Goal: Task Accomplishment & Management: Use online tool/utility

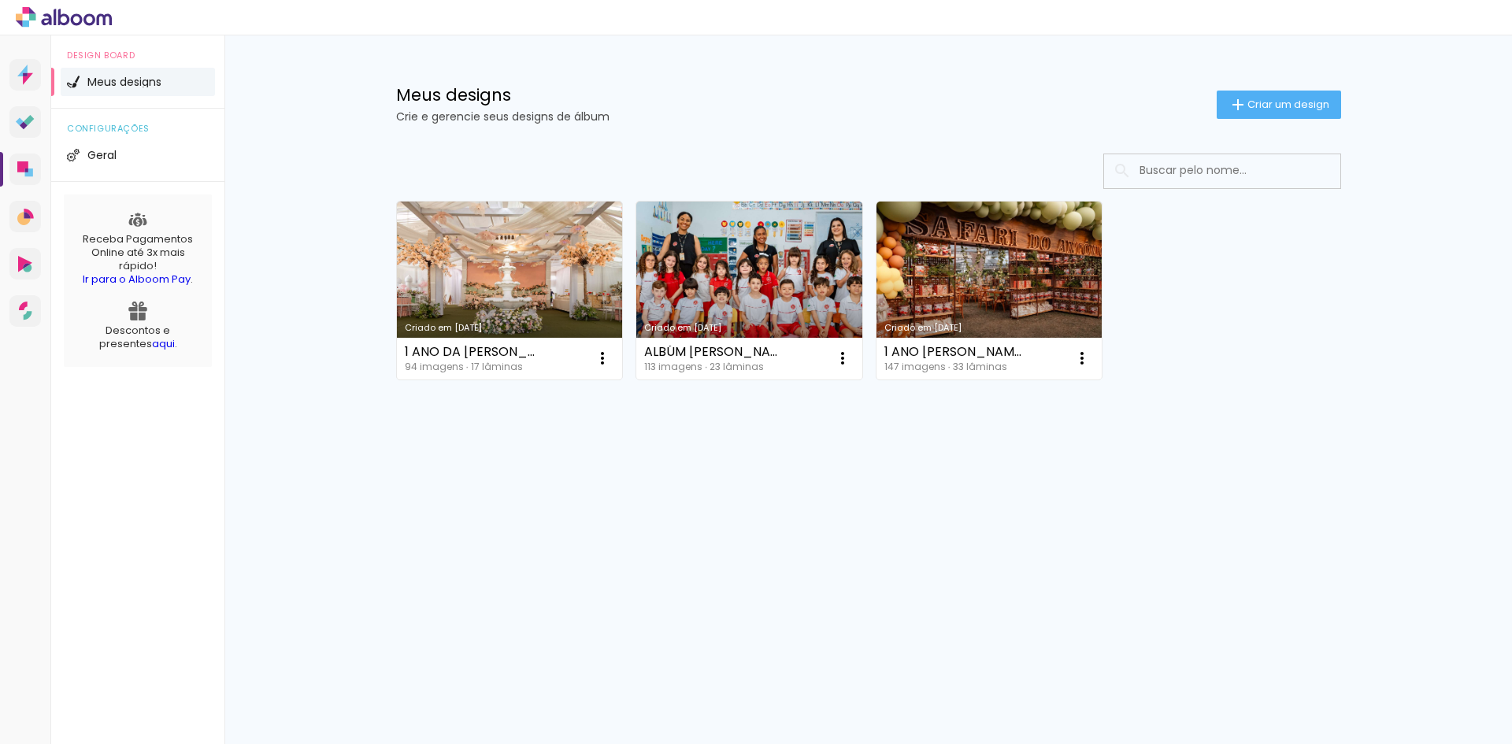
click at [695, 294] on link "Criado em [DATE]" at bounding box center [749, 291] width 226 height 178
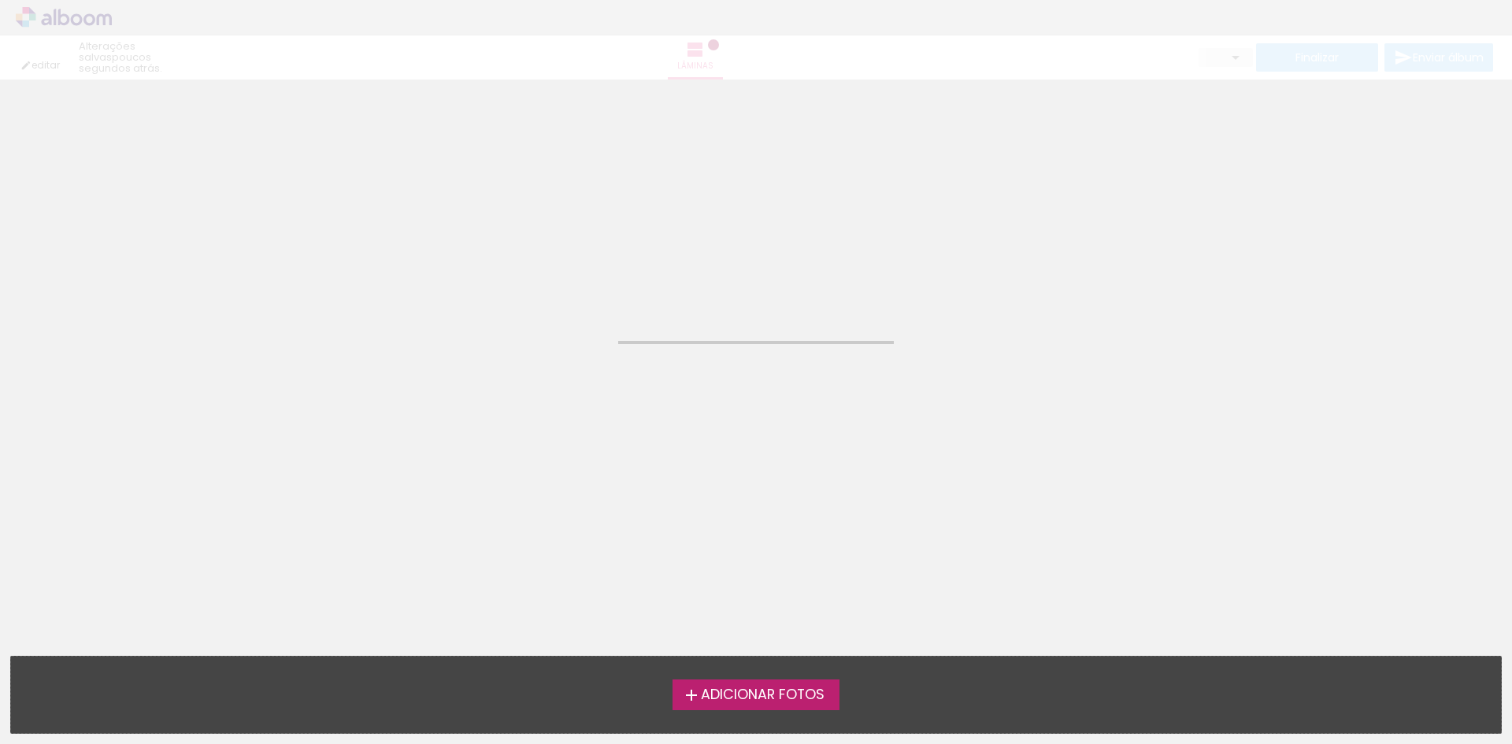
click at [695, 294] on neon-animated-pages "Confirmar Cancelar" at bounding box center [756, 412] width 1512 height 665
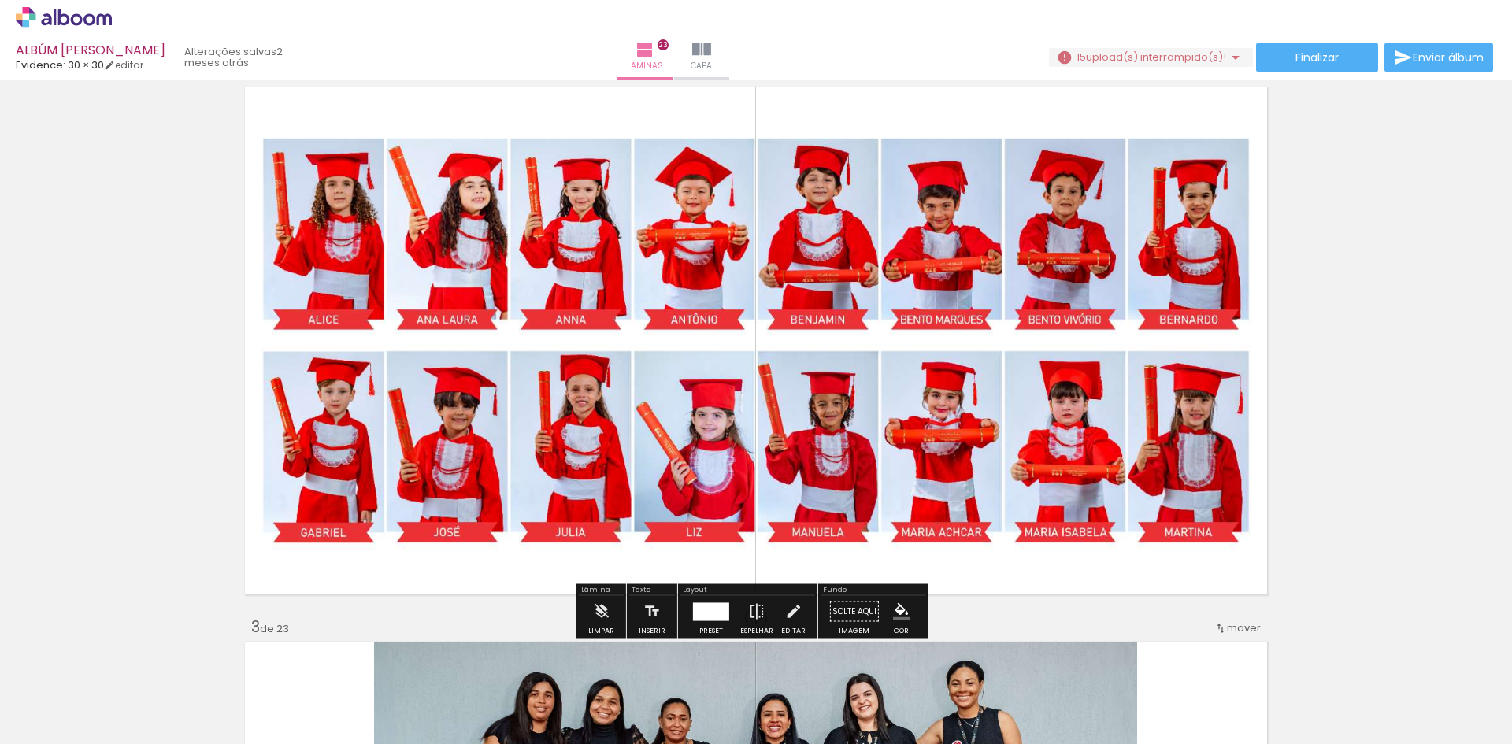
scroll to position [630, 0]
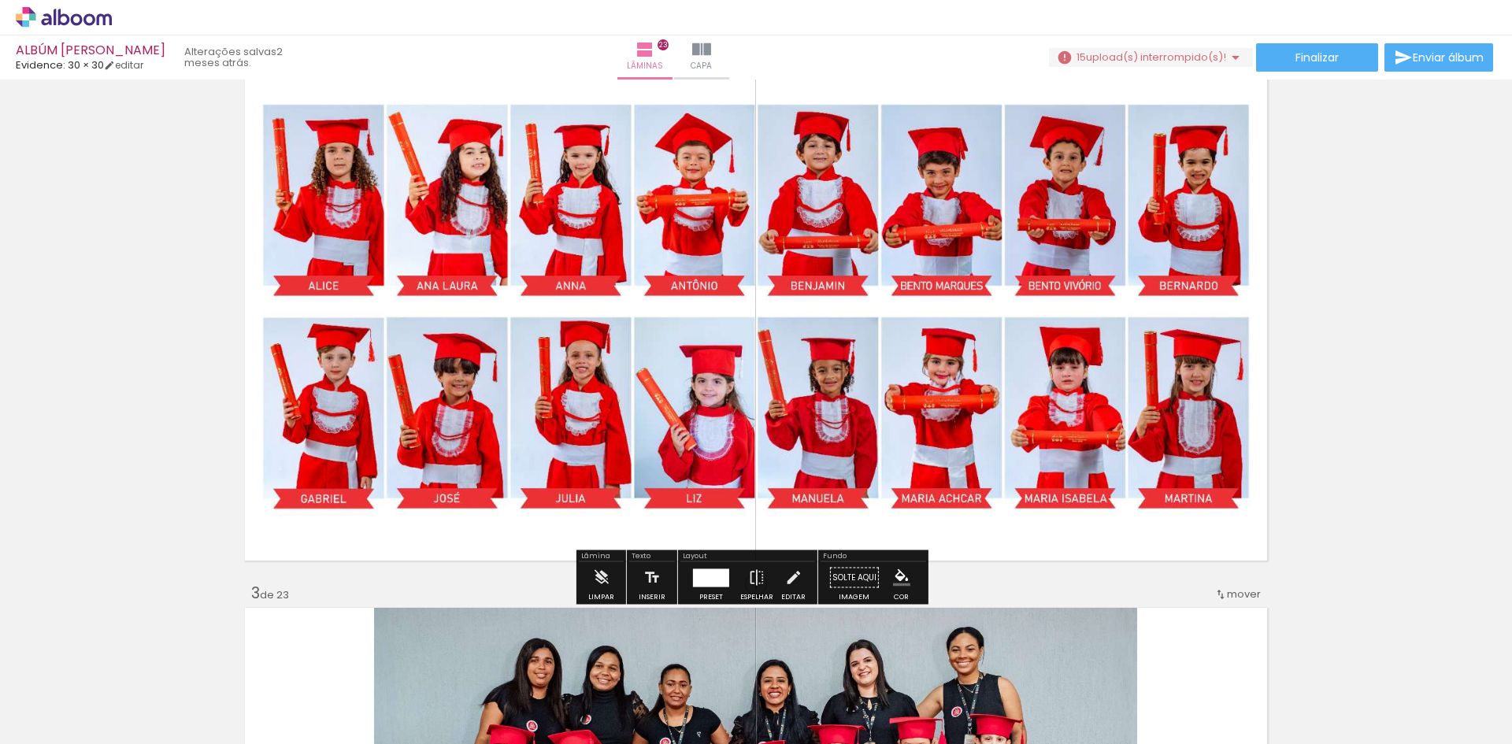
click at [640, 436] on quentale-photo at bounding box center [756, 307] width 1030 height 515
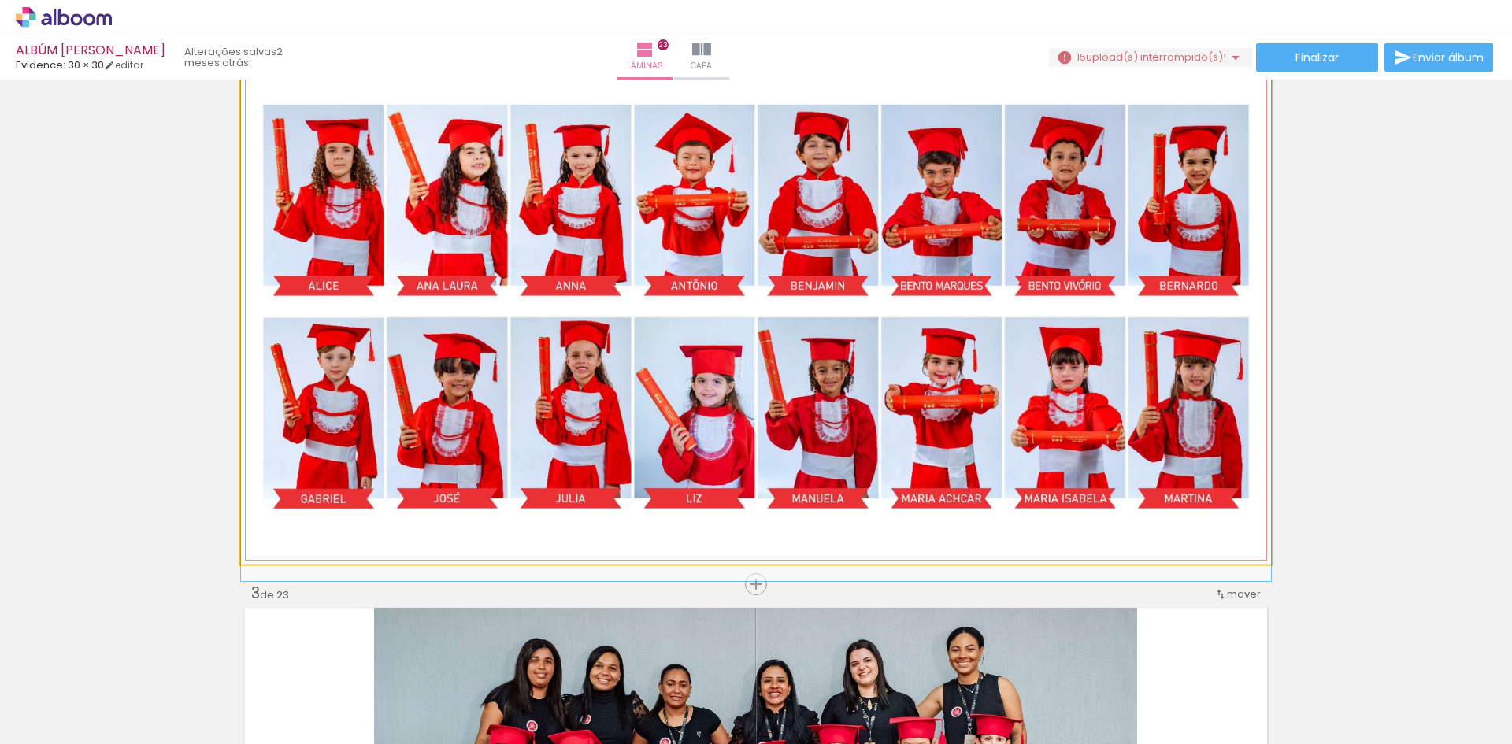
click at [640, 435] on quentale-photo at bounding box center [756, 307] width 1030 height 515
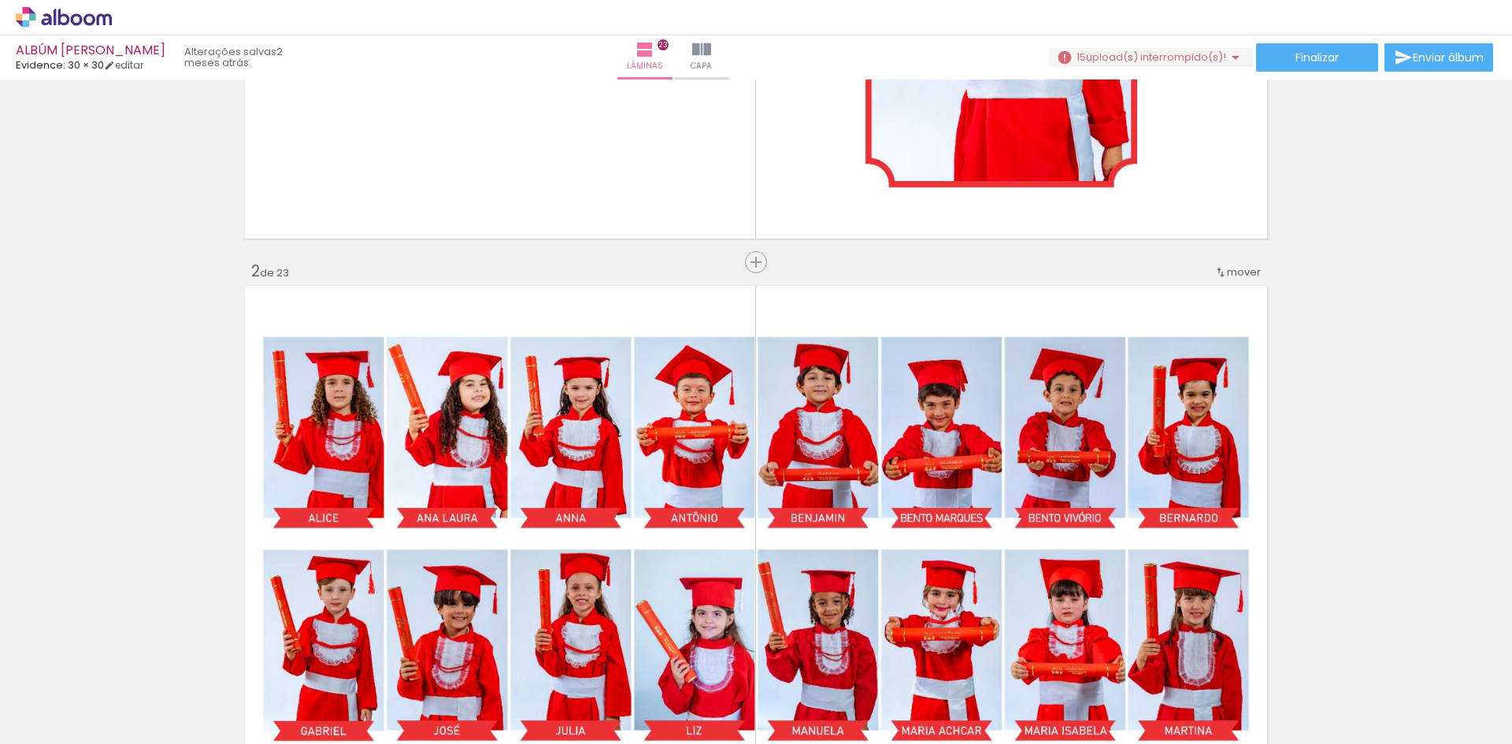
scroll to position [394, 0]
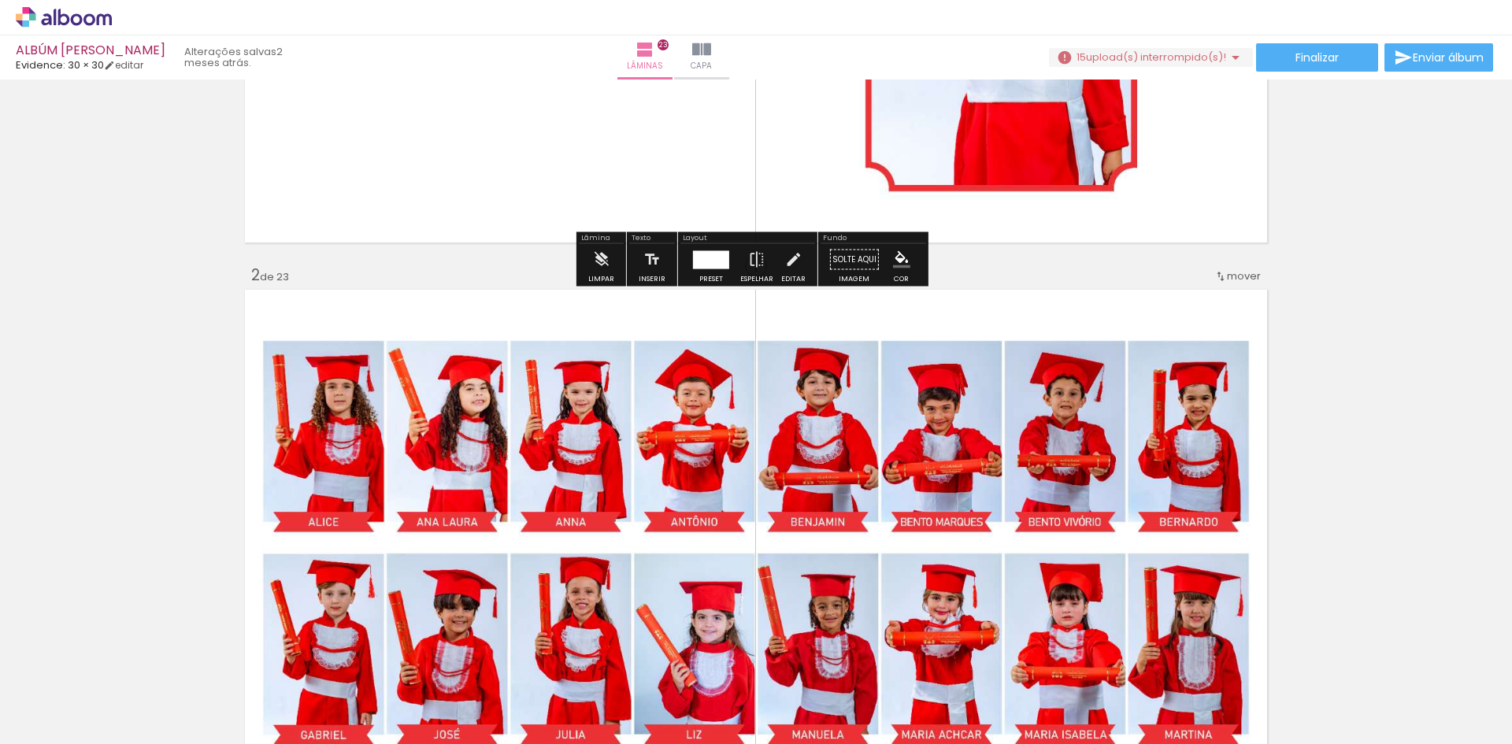
click at [1192, 59] on span "upload(s) interrompido(s)!" at bounding box center [1156, 57] width 140 height 15
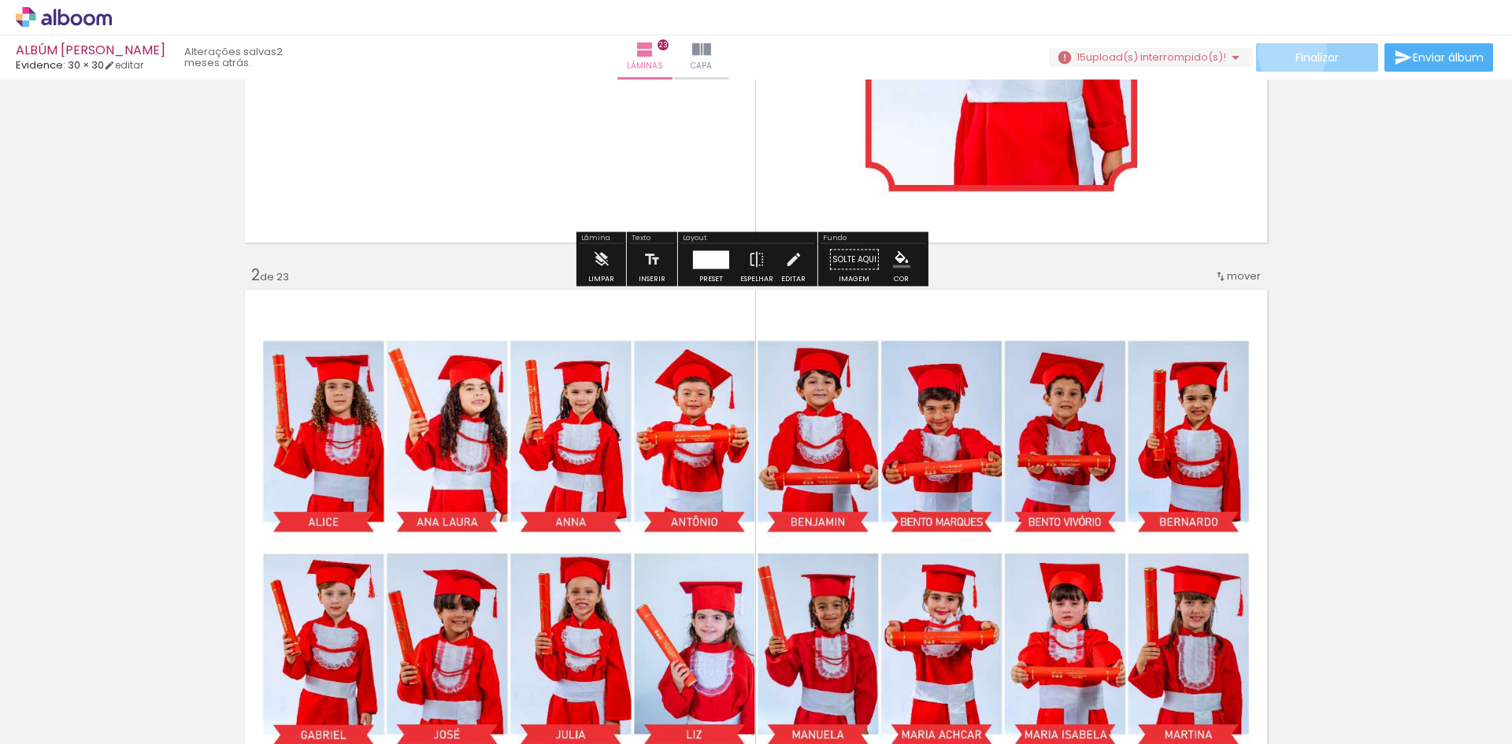
click at [1287, 54] on paper-button "Finalizar" at bounding box center [1317, 57] width 122 height 28
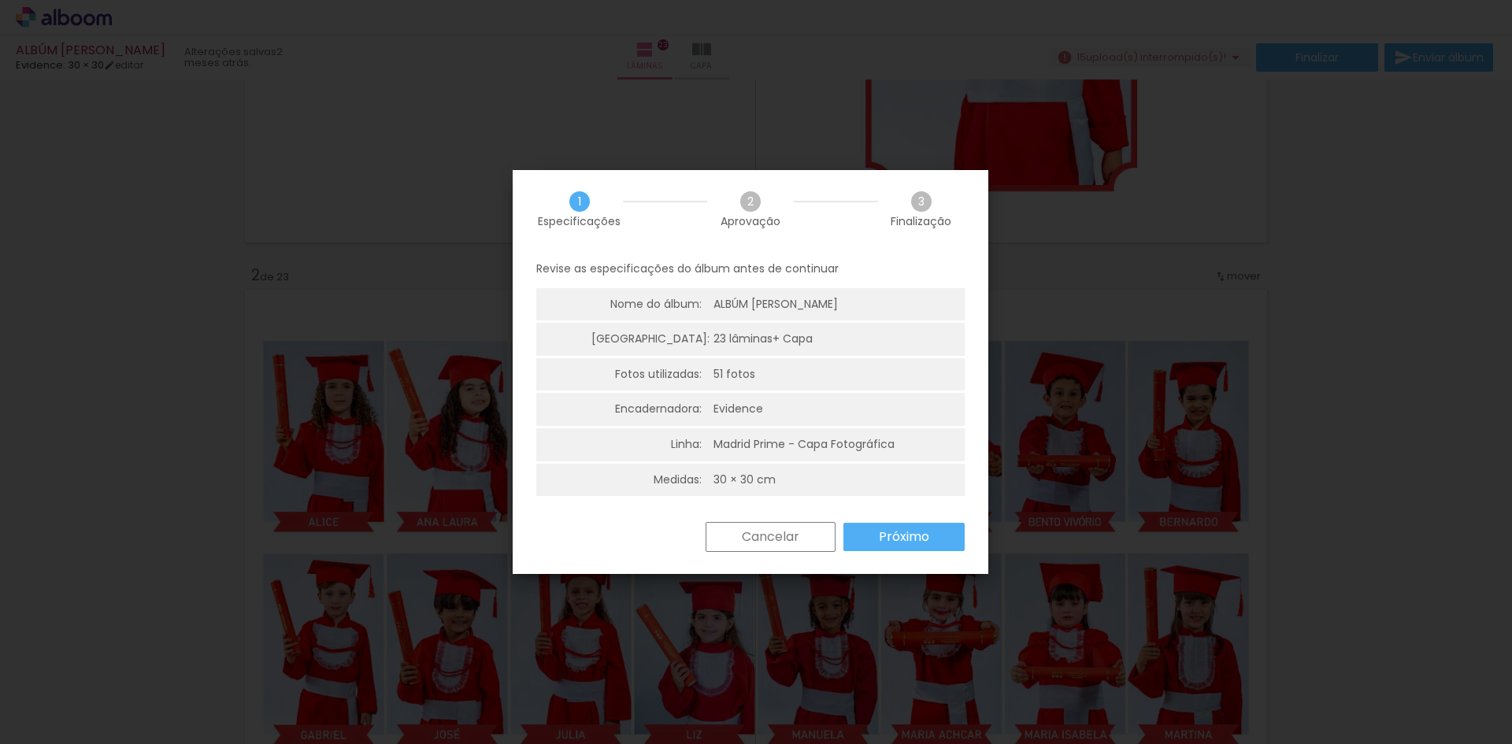
scroll to position [4, 0]
click at [0, 0] on slot "Cancelar" at bounding box center [0, 0] width 0 height 0
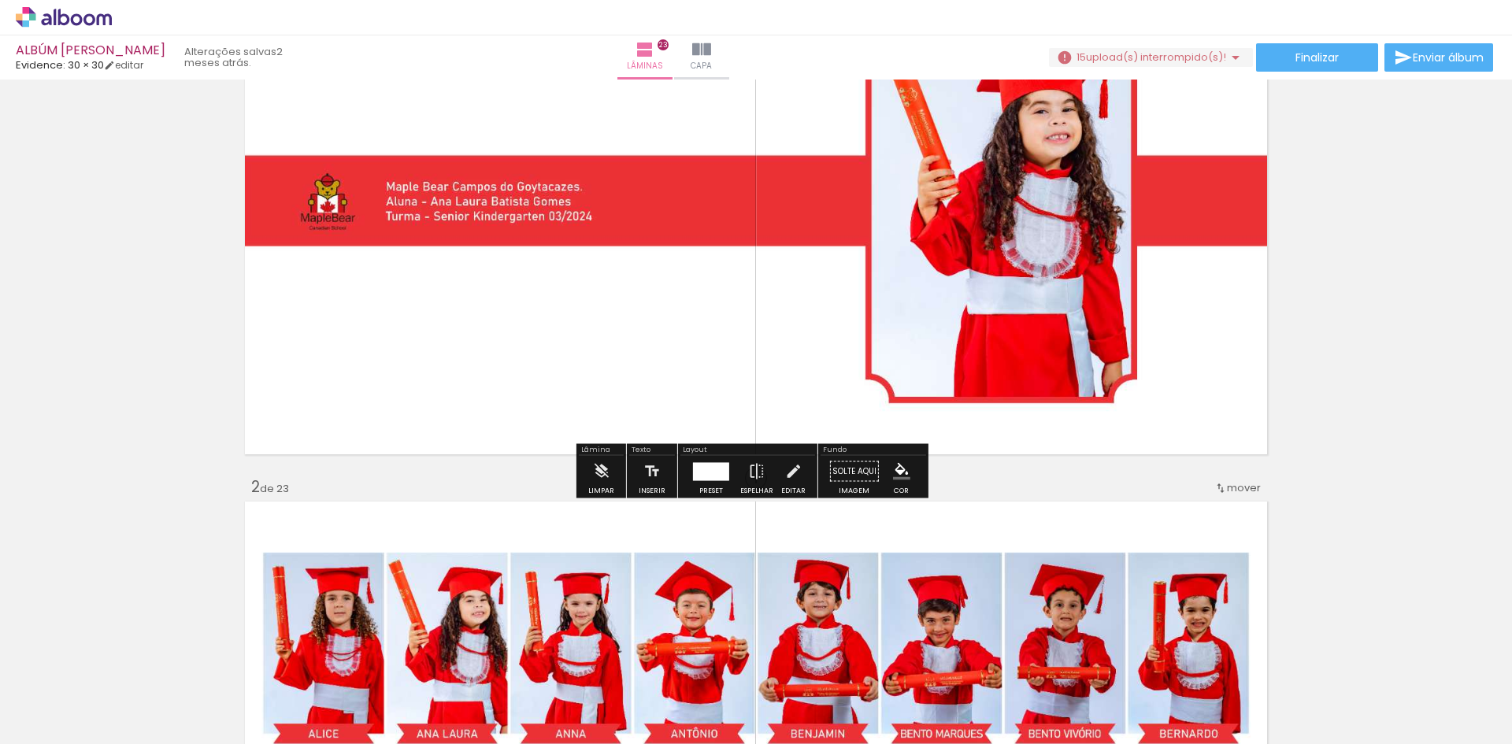
scroll to position [0, 0]
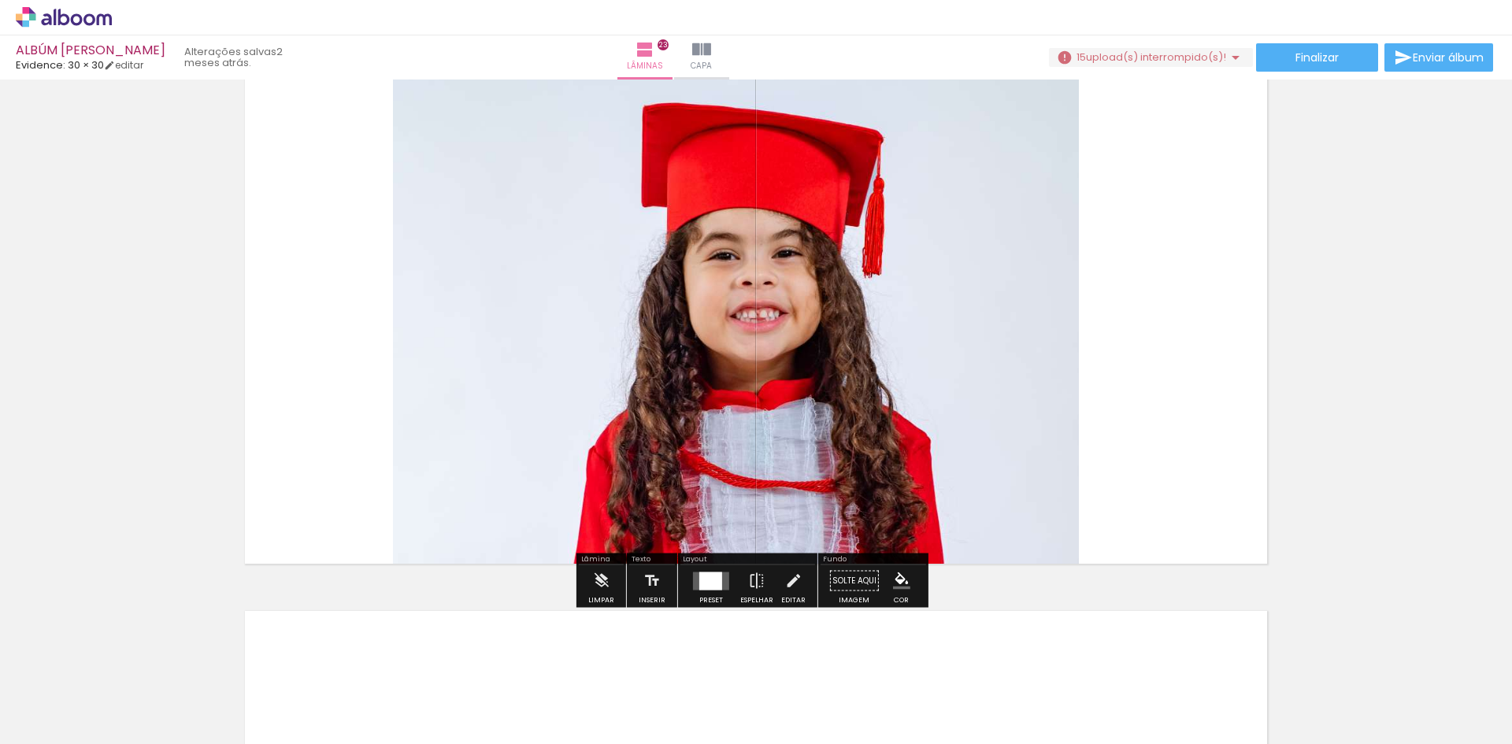
scroll to position [12208, 0]
